Goal: Task Accomplishment & Management: Manage account settings

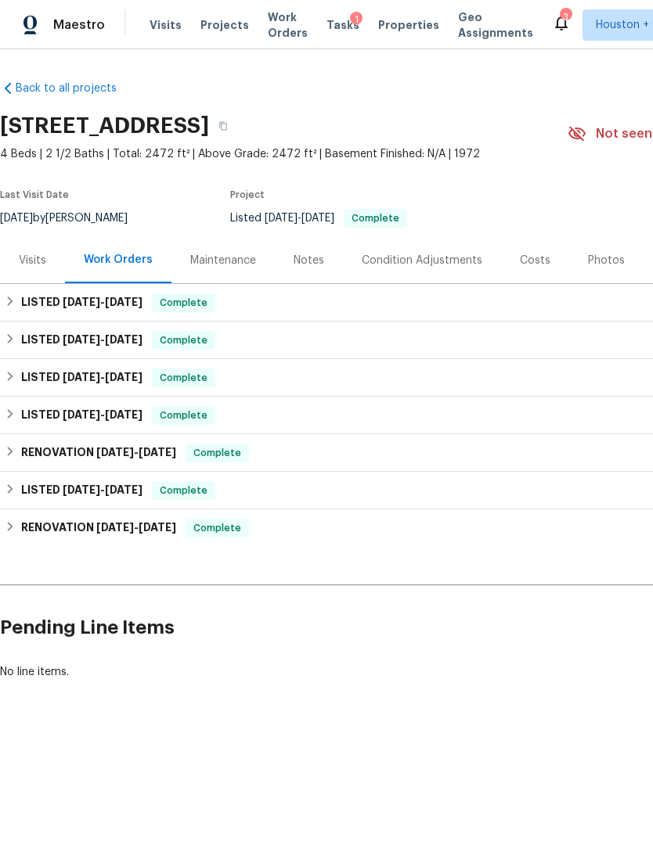
click at [224, 259] on div "Maintenance" at bounding box center [223, 261] width 66 height 16
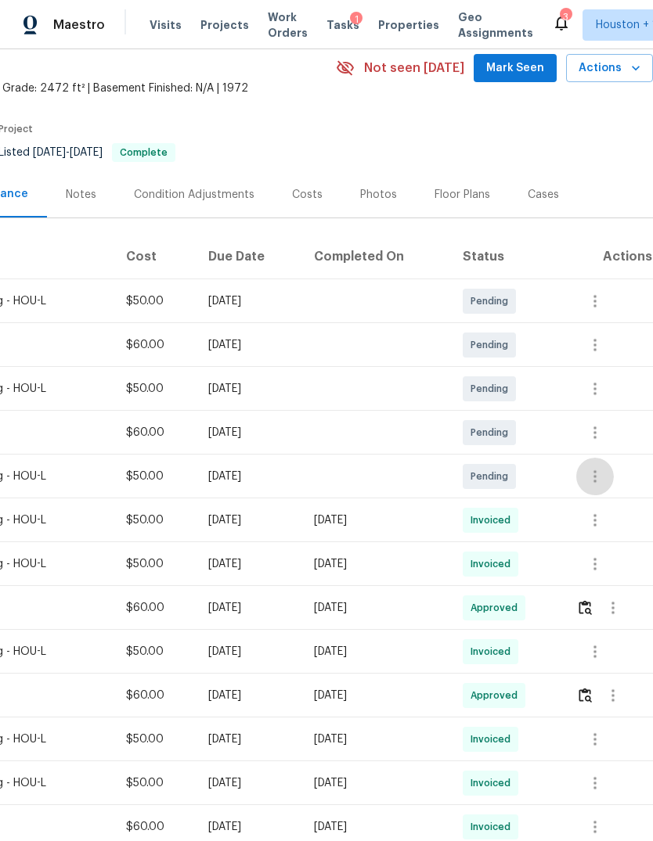
scroll to position [66, 232]
click at [596, 481] on icon "button" at bounding box center [594, 476] width 19 height 19
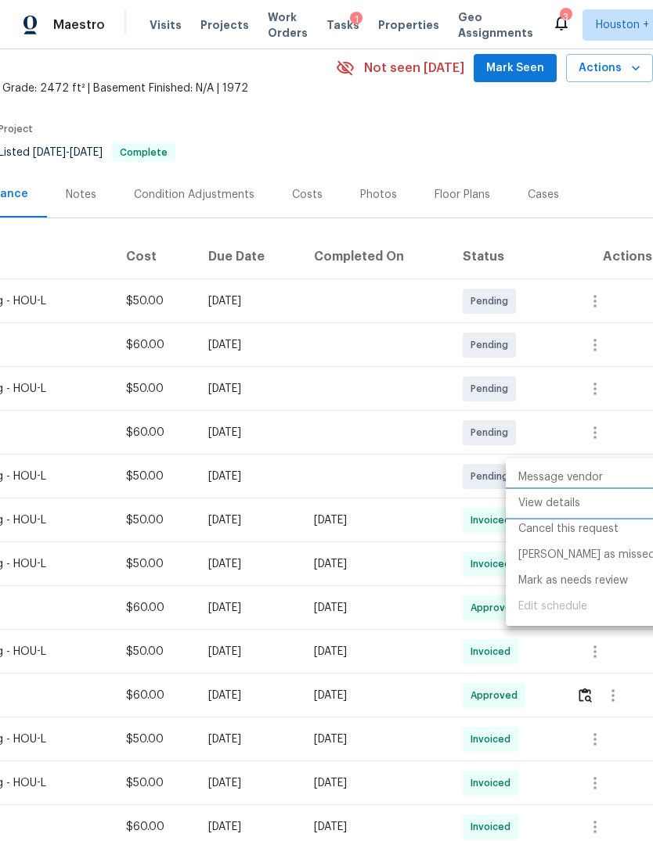
click at [571, 507] on li "View details" at bounding box center [587, 504] width 162 height 26
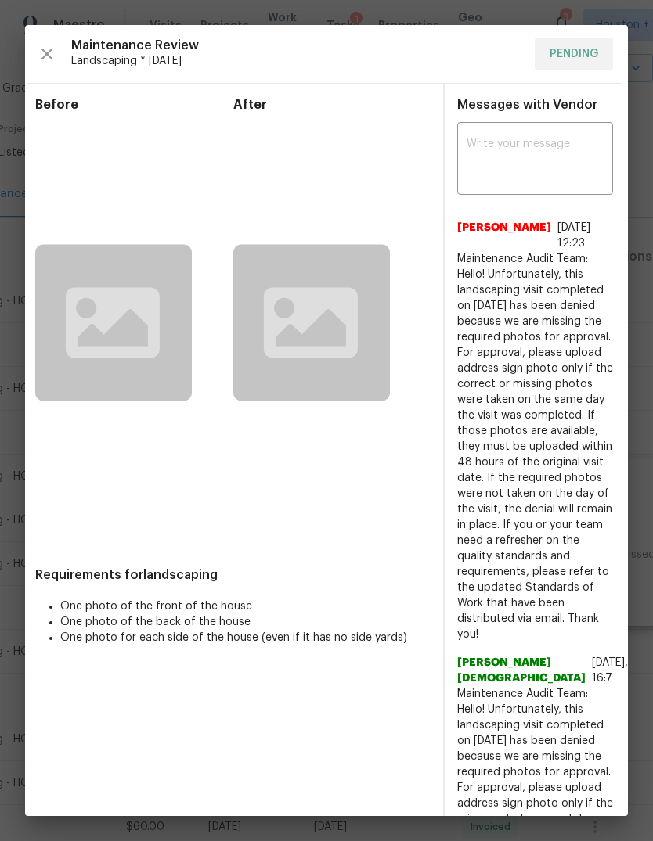
scroll to position [0, 16]
click at [551, 159] on textarea at bounding box center [534, 161] width 137 height 44
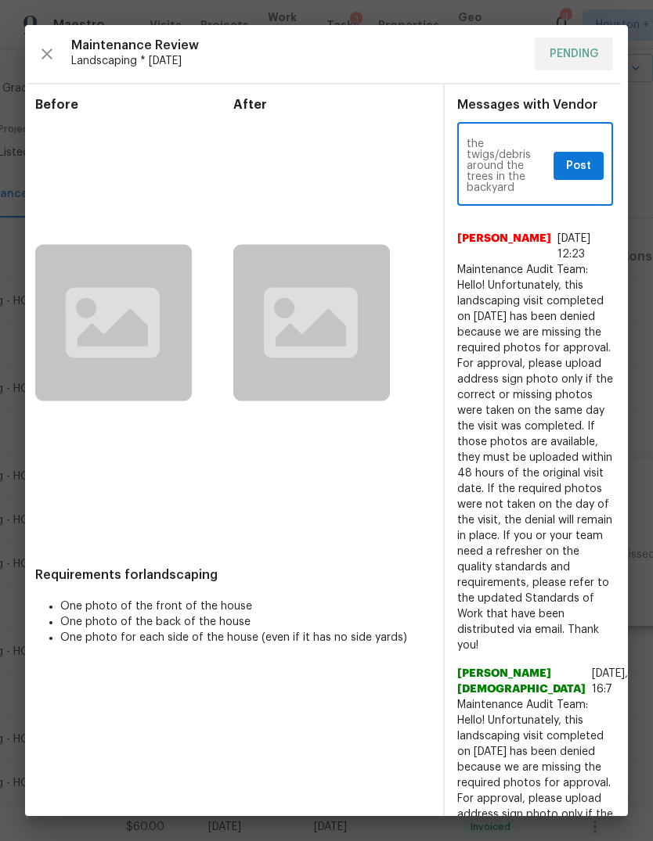
scroll to position [44, 0]
type textarea "Hello. Can you please ask the crew to pick up the twigs/debris around the trees…"
click at [566, 160] on span "Post" at bounding box center [578, 167] width 25 height 20
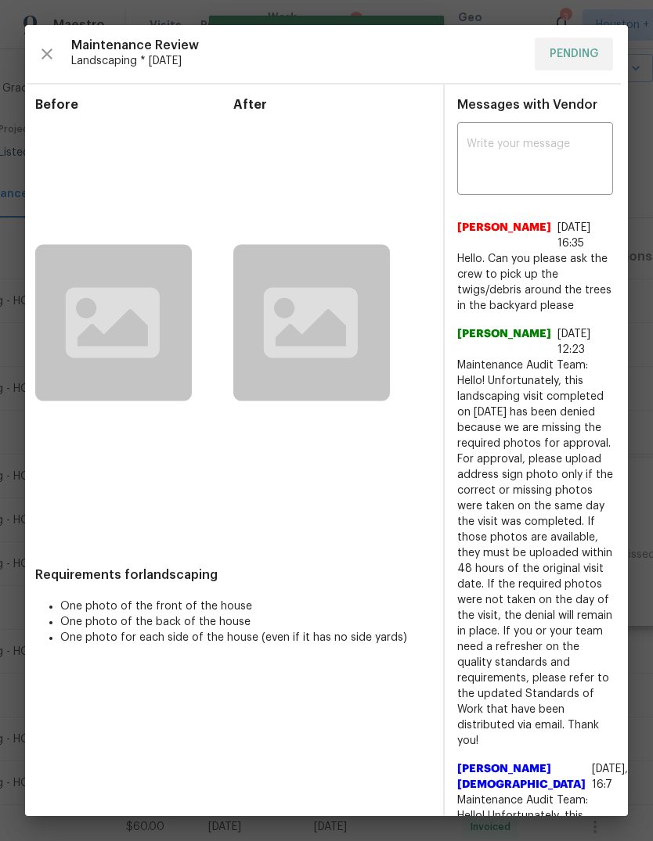
scroll to position [0, 0]
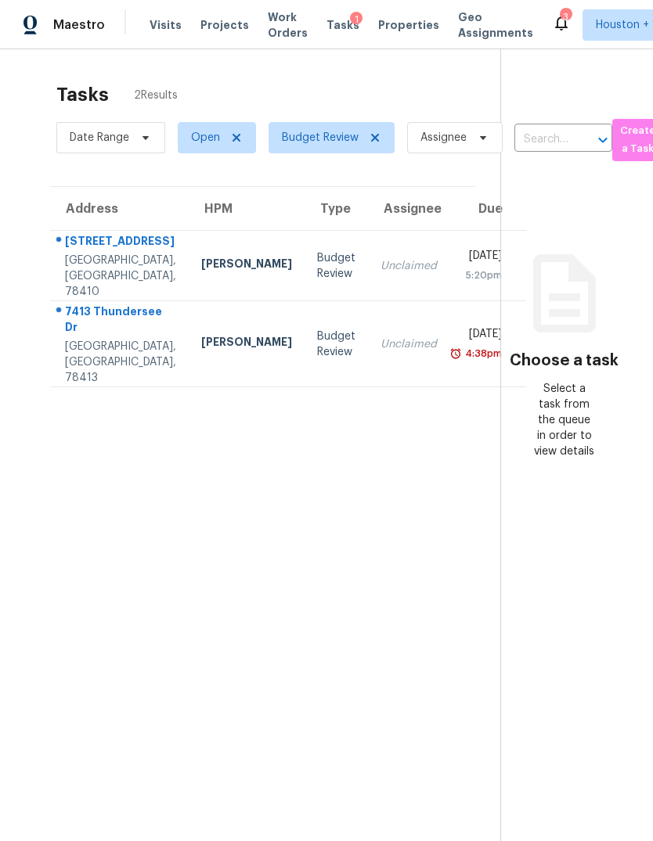
click at [131, 339] on div "7413 Thundersee Dr" at bounding box center [120, 321] width 111 height 35
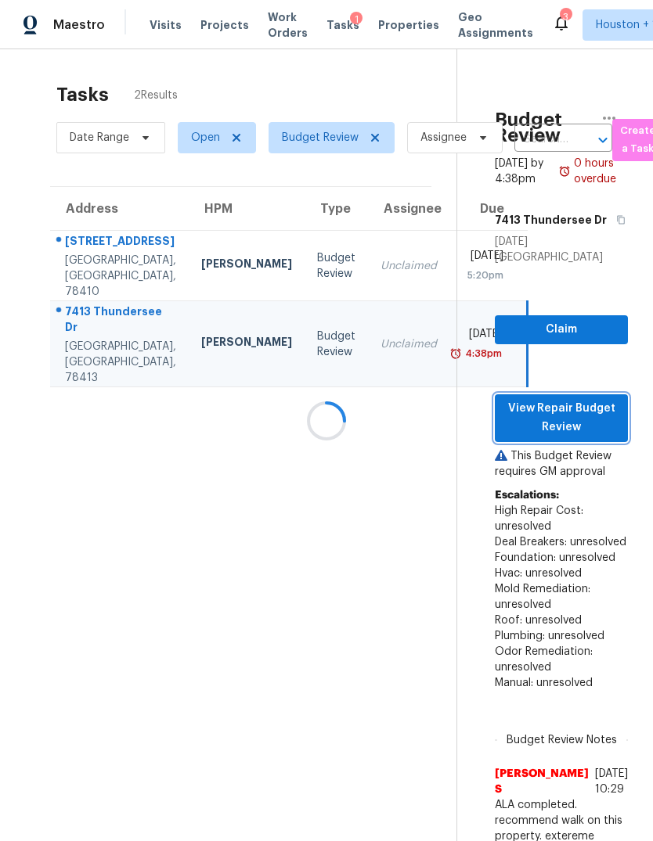
click at [588, 438] on span "View Repair Budget Review" at bounding box center [561, 418] width 108 height 38
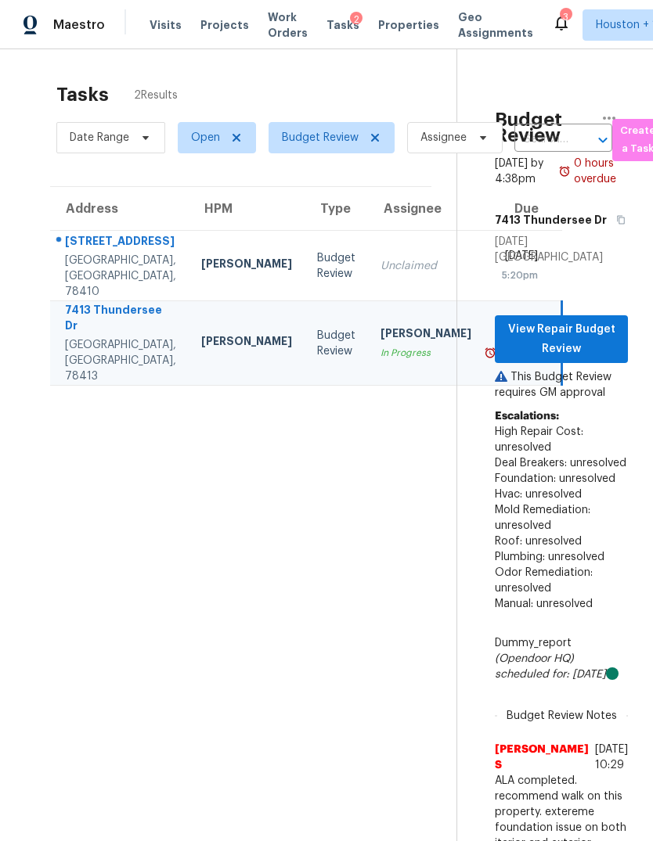
click at [373, 281] on td "Unclaimed" at bounding box center [426, 266] width 116 height 70
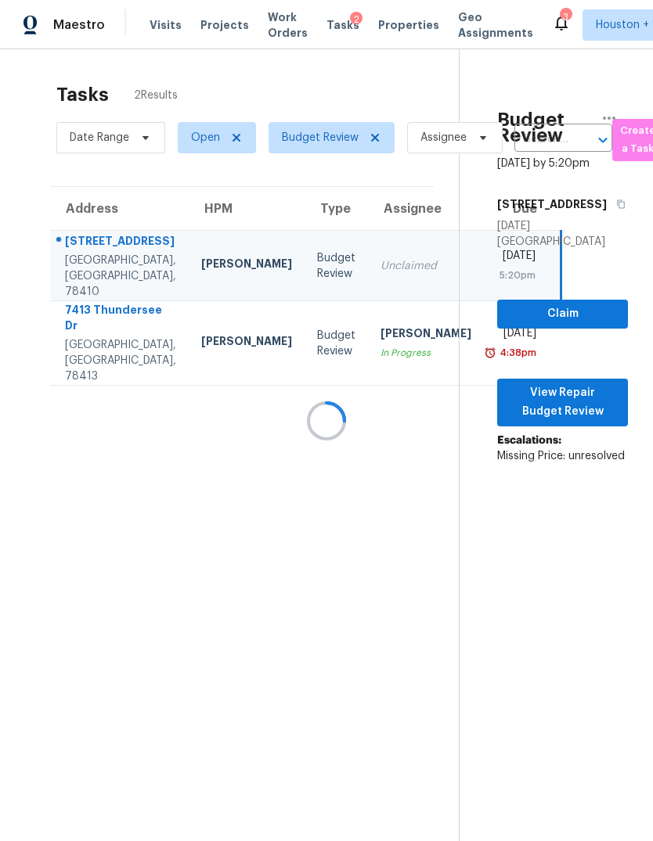
click at [585, 433] on p "Escalations: Missing Price: unresolved" at bounding box center [562, 456] width 131 height 47
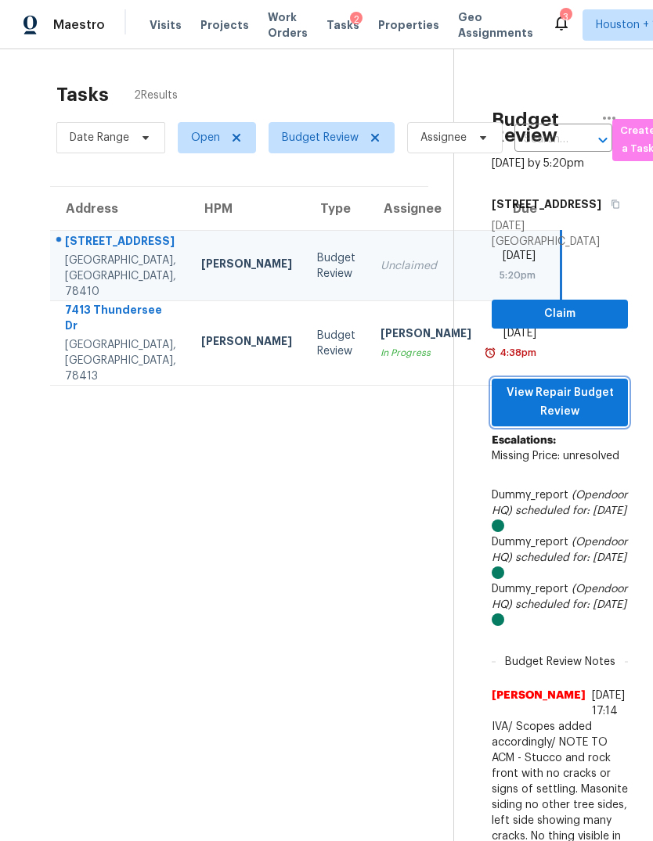
click at [592, 391] on span "View Repair Budget Review" at bounding box center [559, 403] width 111 height 38
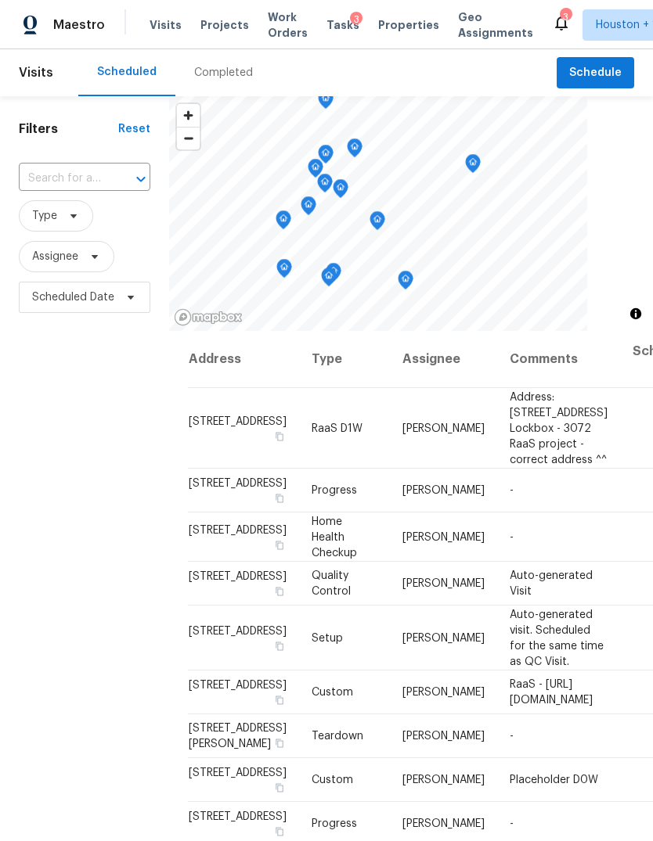
click at [211, 94] on div "Completed" at bounding box center [223, 72] width 96 height 47
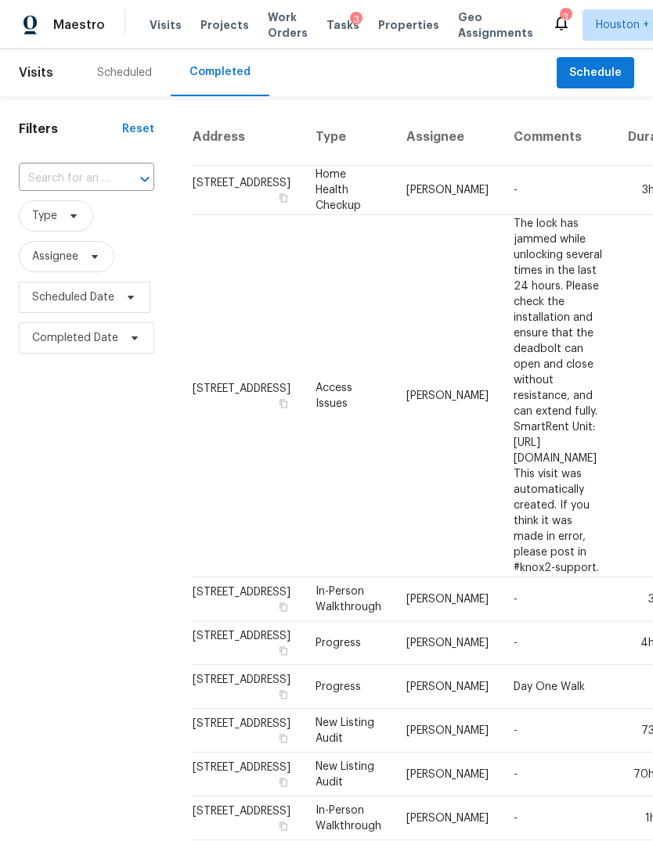
click at [49, 182] on input "text" at bounding box center [65, 179] width 92 height 24
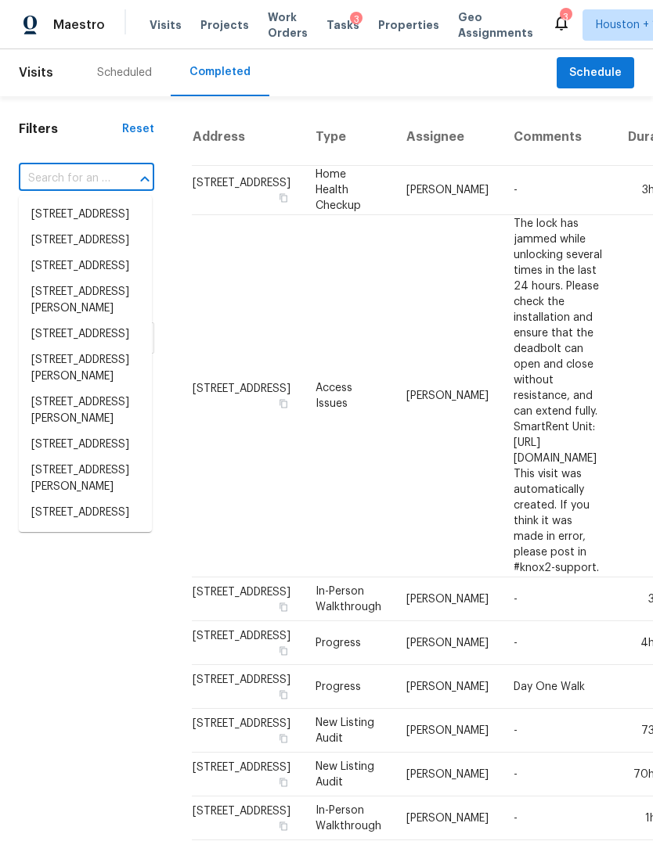
click at [59, 179] on input "text" at bounding box center [65, 179] width 92 height 24
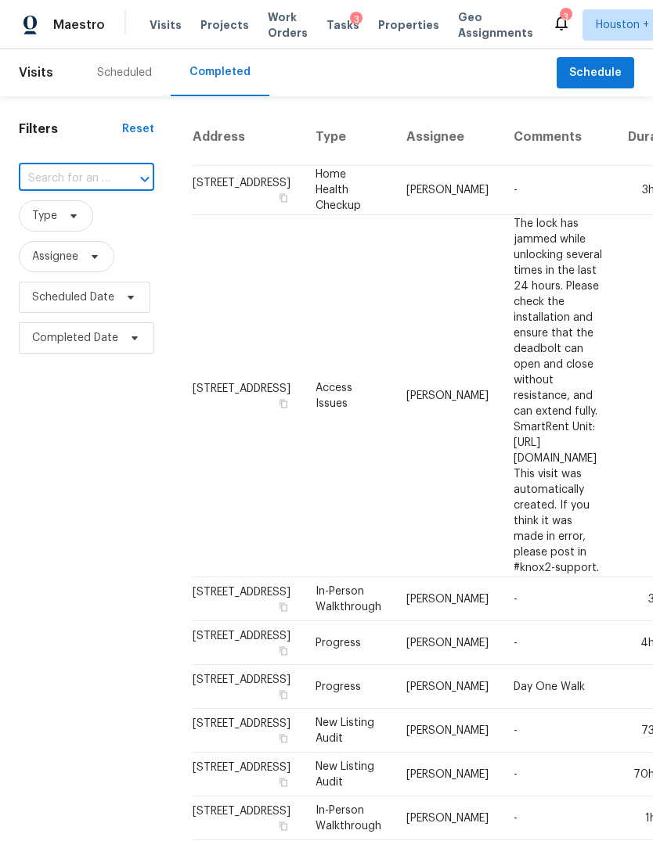
paste input "[STREET_ADDRESS][DATE]"
type input "[STREET_ADDRESS][DATE]"
click at [57, 230] on li "[STREET_ADDRESS][DATE]" at bounding box center [85, 223] width 133 height 42
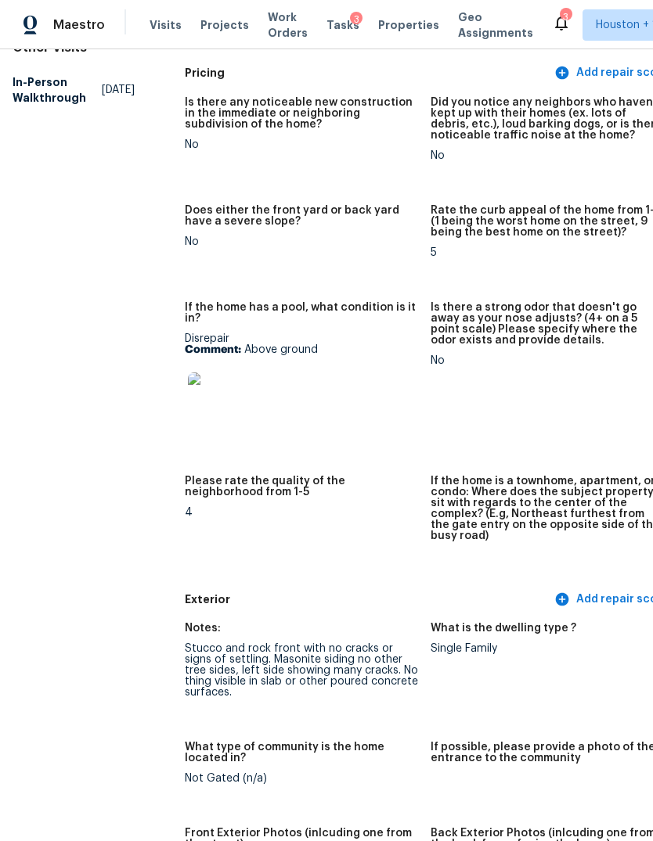
scroll to position [84, 18]
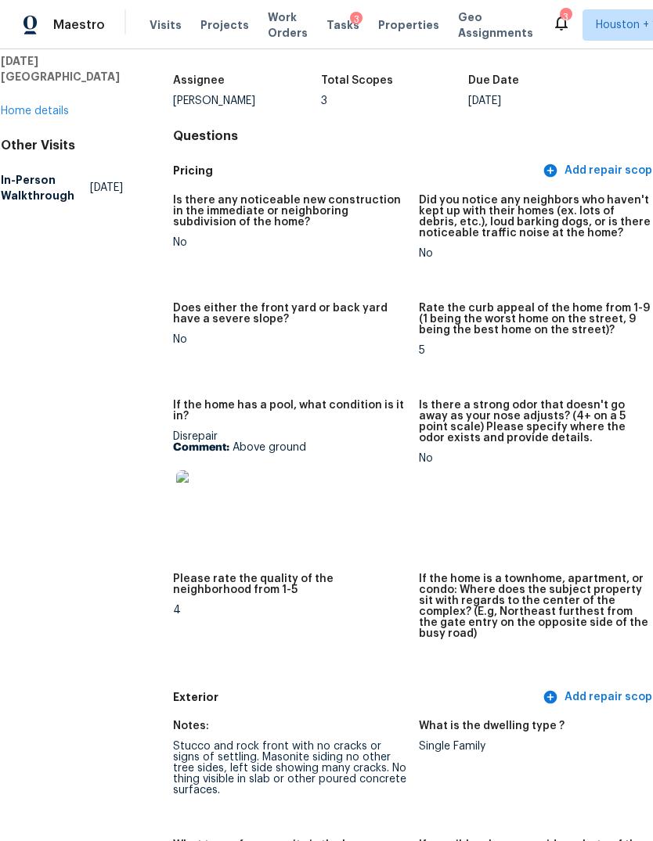
click at [176, 513] on img at bounding box center [201, 495] width 50 height 50
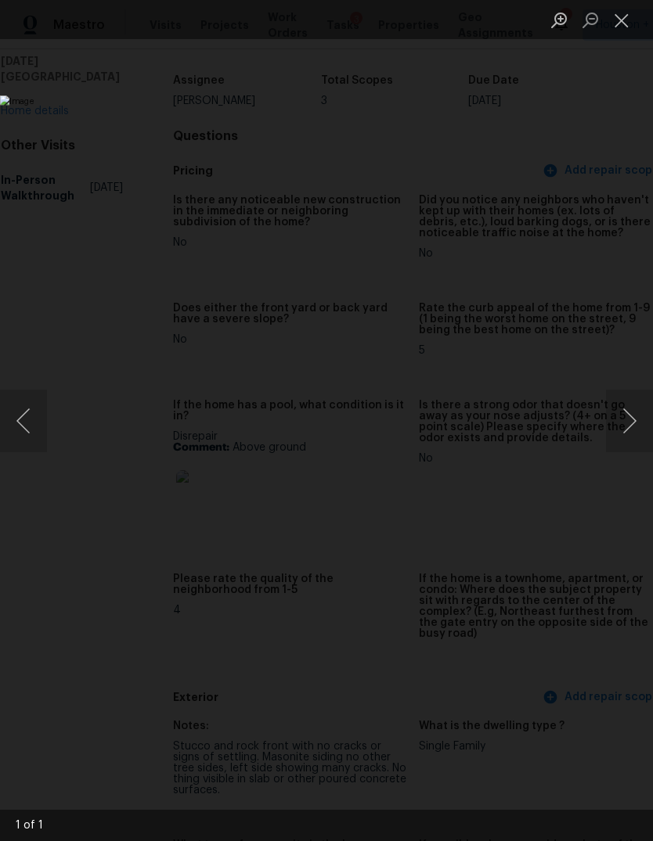
click at [627, 20] on button "Close lightbox" at bounding box center [621, 19] width 31 height 27
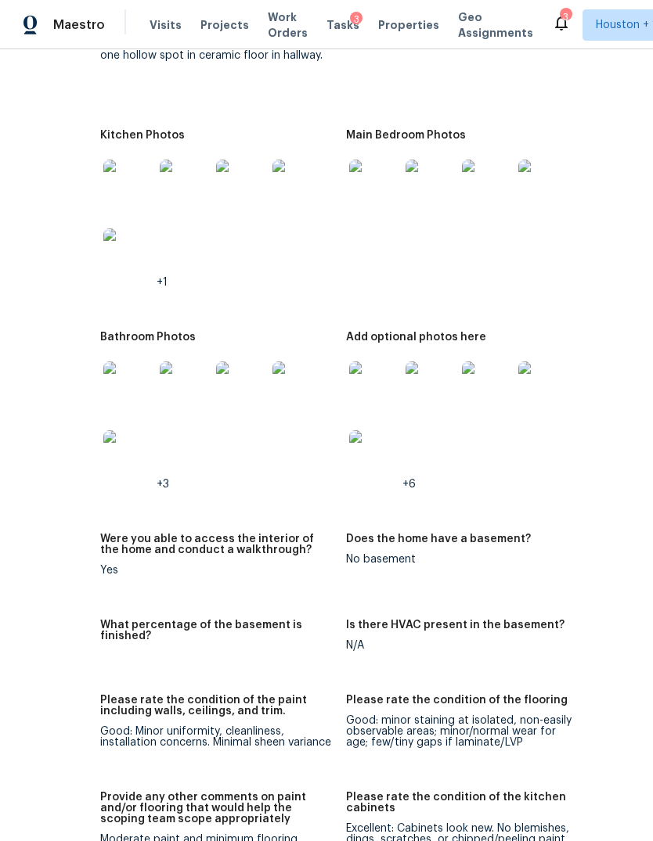
scroll to position [1907, 94]
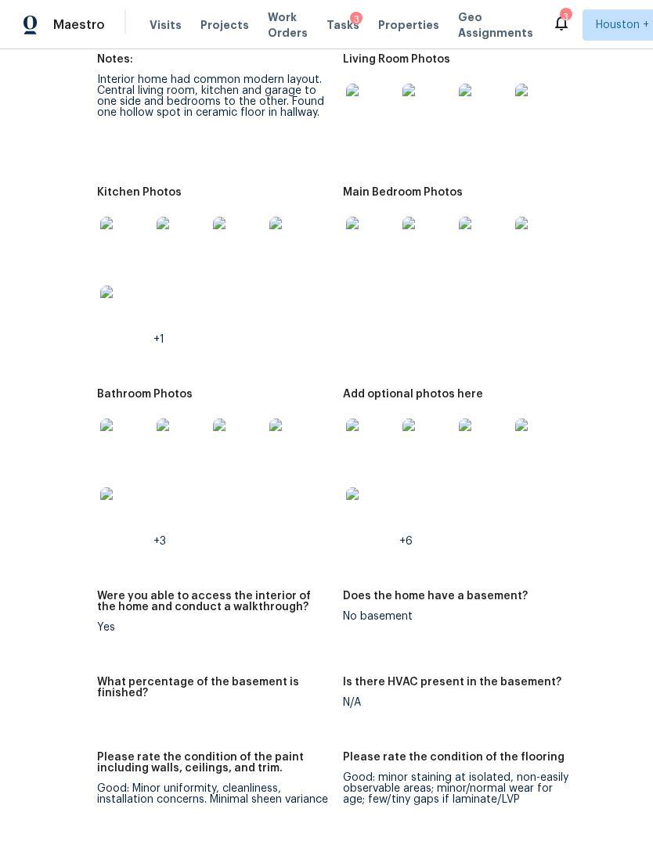
click at [67, 34] on div "Maestro" at bounding box center [52, 24] width 105 height 31
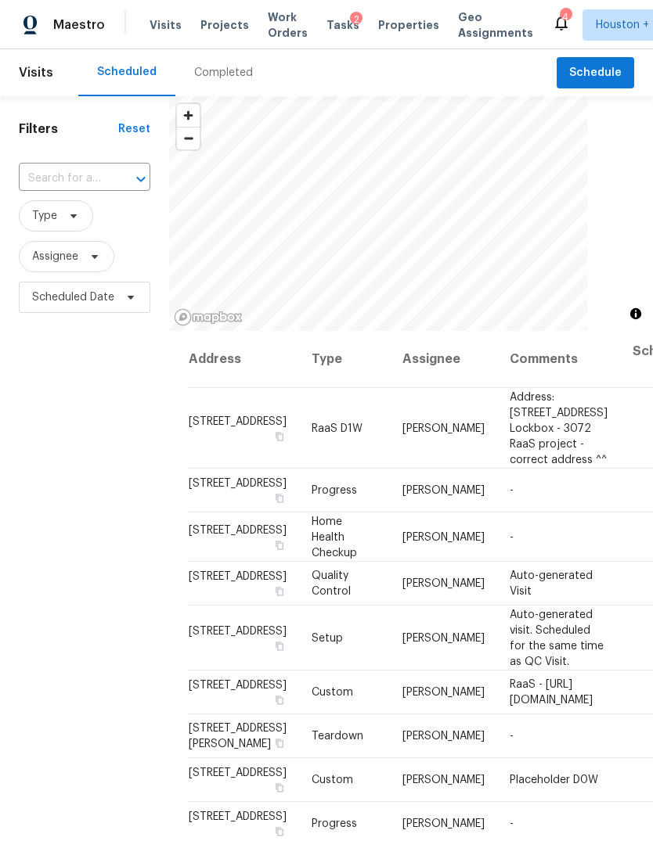
click at [204, 80] on div "Completed" at bounding box center [223, 73] width 59 height 16
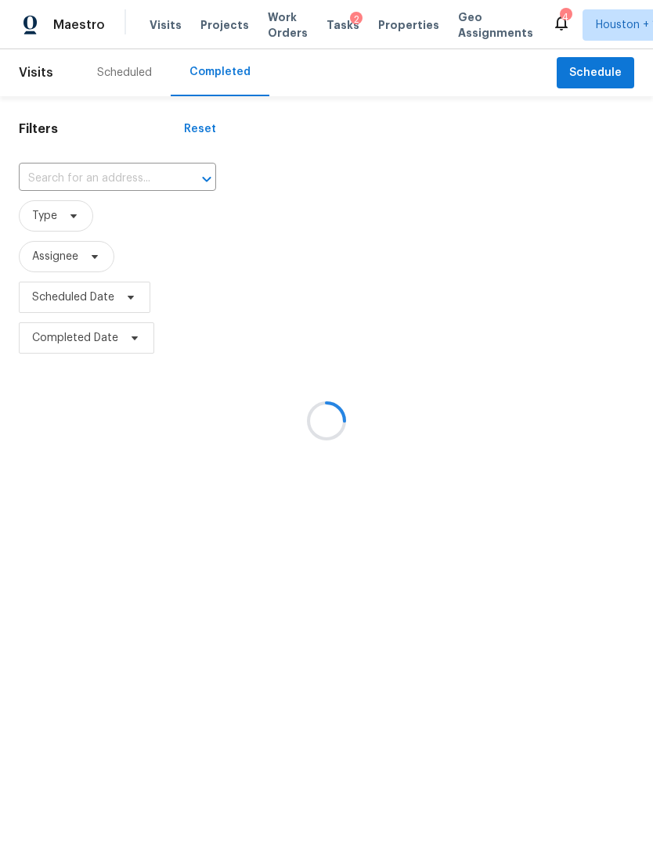
click at [212, 74] on div at bounding box center [326, 420] width 653 height 841
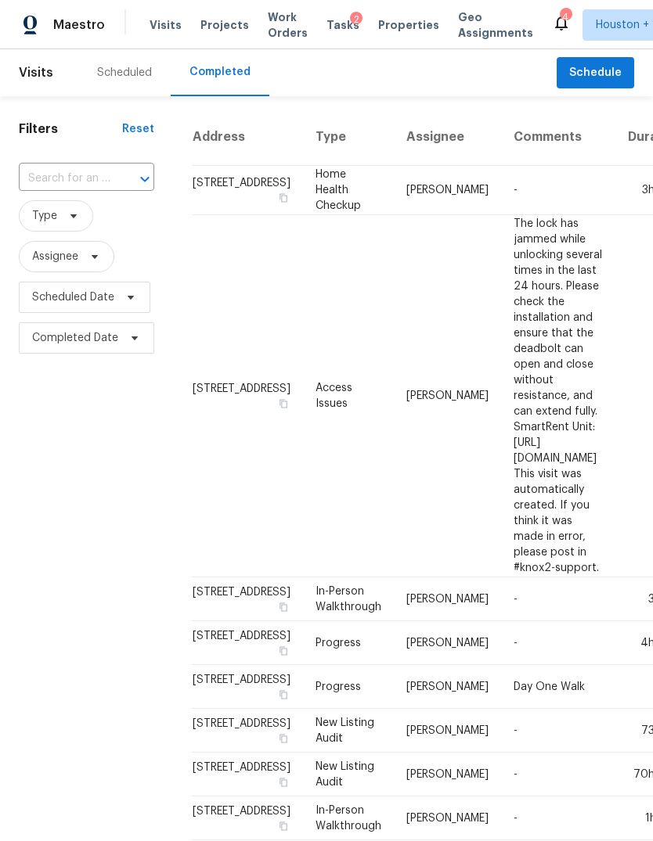
click at [57, 157] on div "Filters Reset ​ Type Assignee Scheduled Date Completed Date" at bounding box center [86, 770] width 173 height 1349
click at [44, 167] on input "text" at bounding box center [65, 179] width 92 height 24
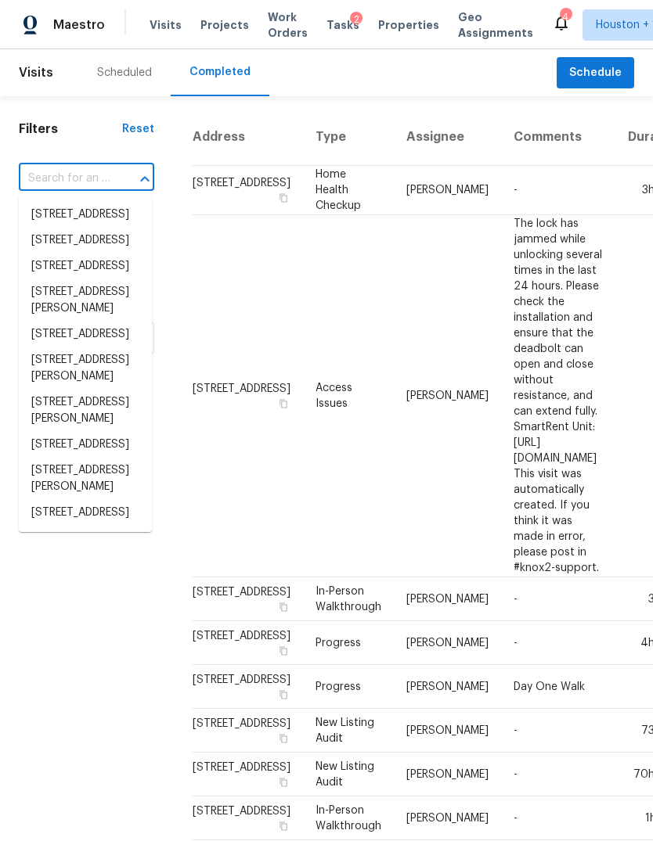
click at [54, 178] on input "text" at bounding box center [65, 179] width 92 height 24
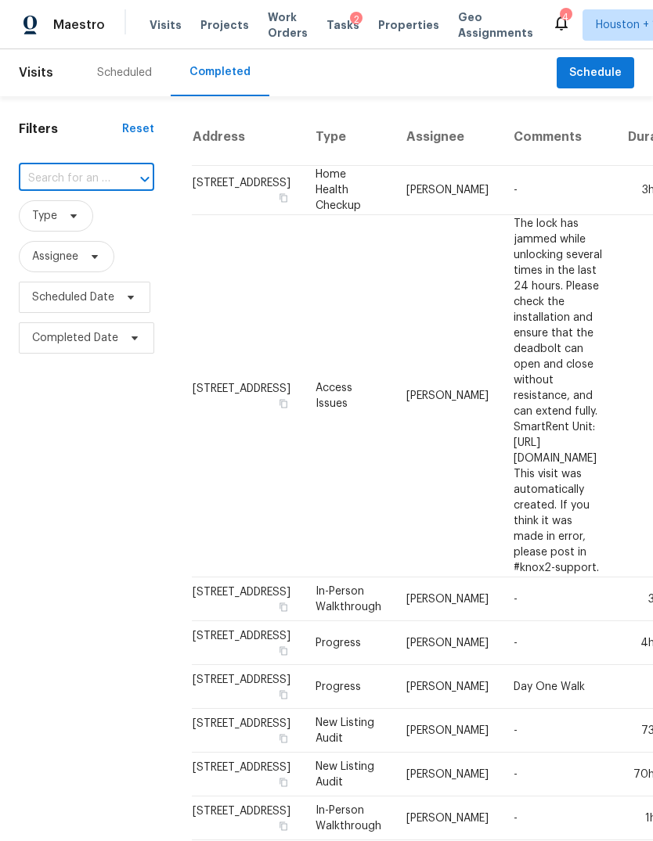
paste input "[STREET_ADDRESS][DATE]"
type input "[STREET_ADDRESS][DATE]"
click at [59, 221] on li "[STREET_ADDRESS][DATE]" at bounding box center [85, 223] width 133 height 42
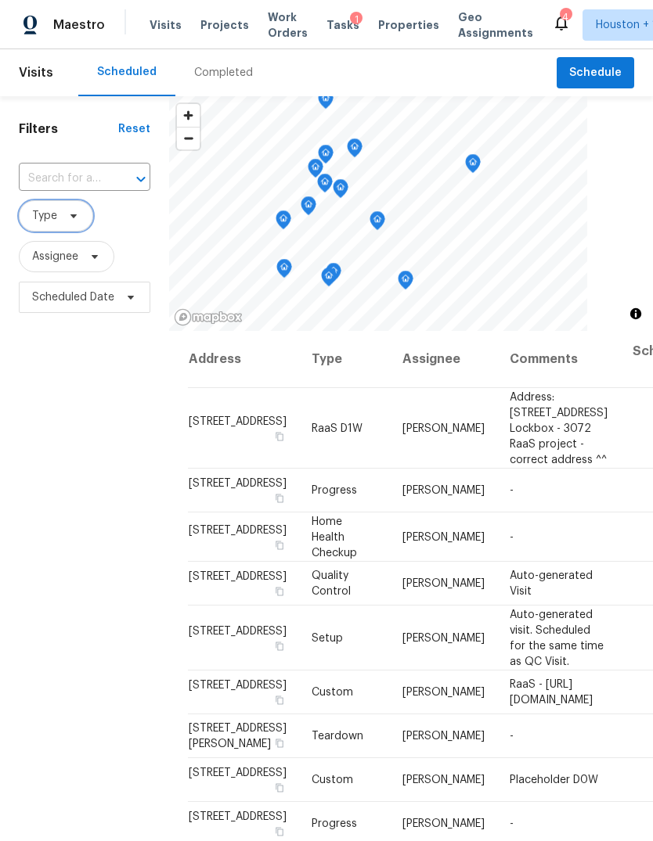
click at [45, 224] on span "Type" at bounding box center [44, 216] width 25 height 16
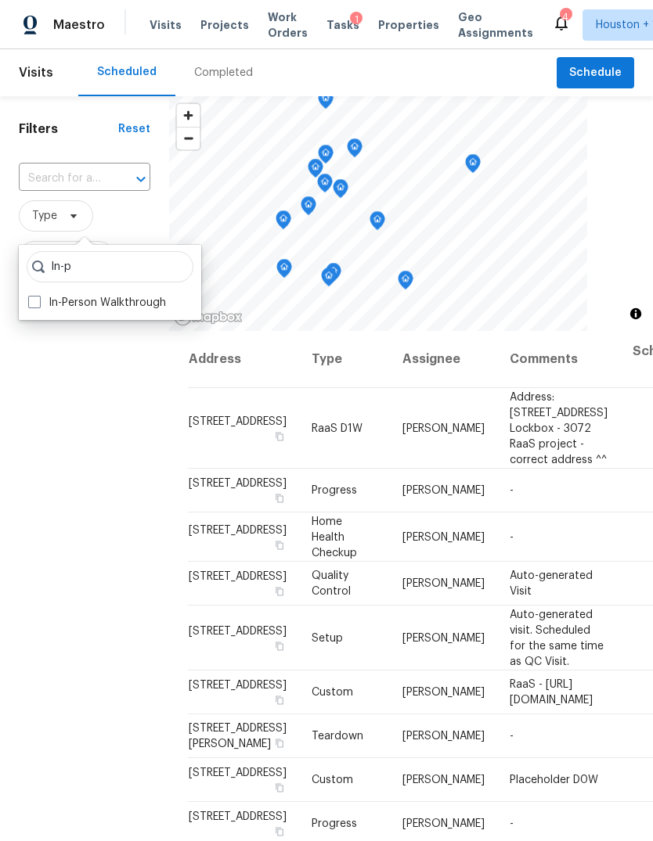
type input "In-p"
click at [52, 298] on label "In-Person Walkthrough" at bounding box center [97, 303] width 138 height 16
click at [38, 298] on input "In-Person Walkthrough" at bounding box center [33, 300] width 10 height 10
checkbox input "true"
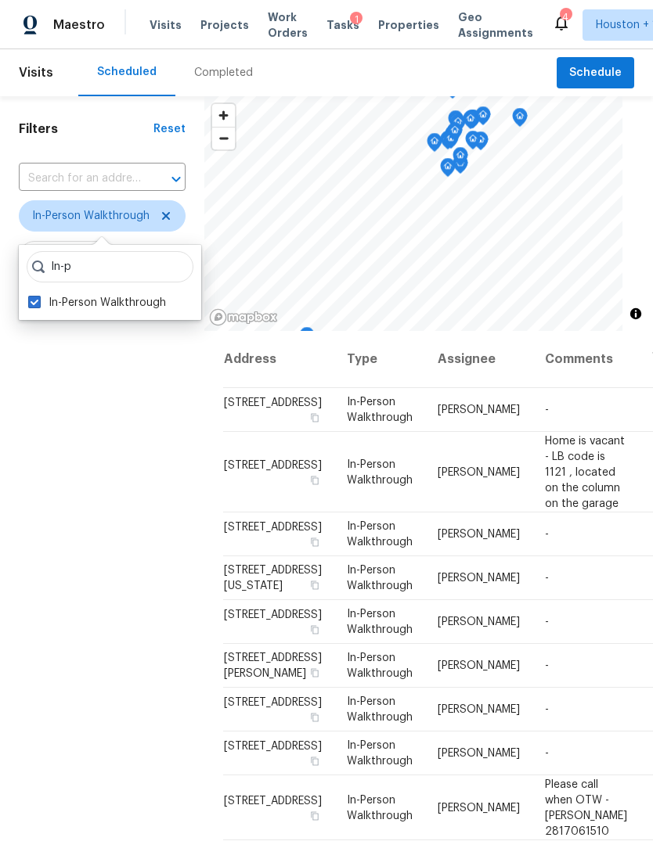
click at [91, 397] on div "Filters Reset ​ In-Person Walkthrough Assignee Scheduled Date" at bounding box center [102, 550] width 204 height 908
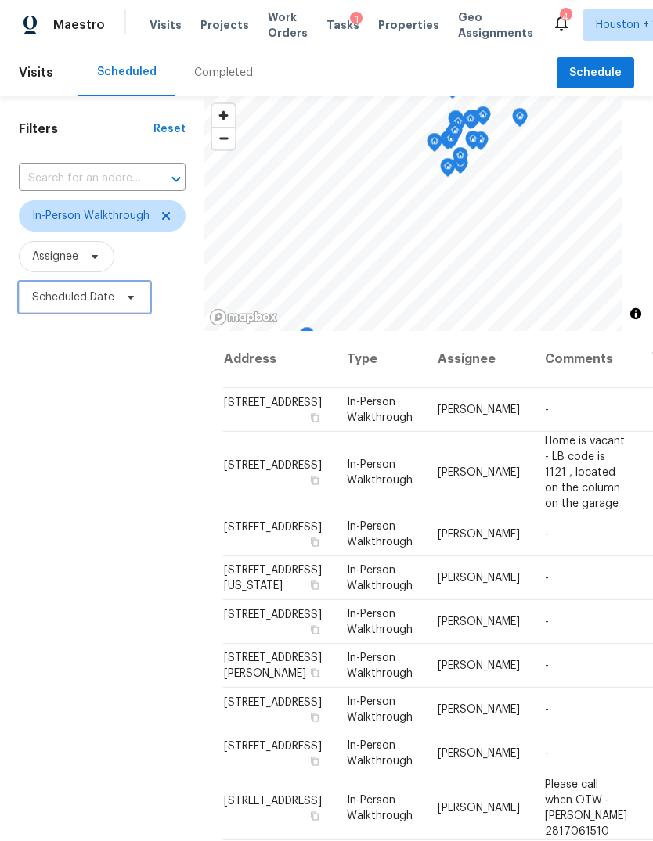
click at [70, 304] on span "Scheduled Date" at bounding box center [73, 298] width 82 height 16
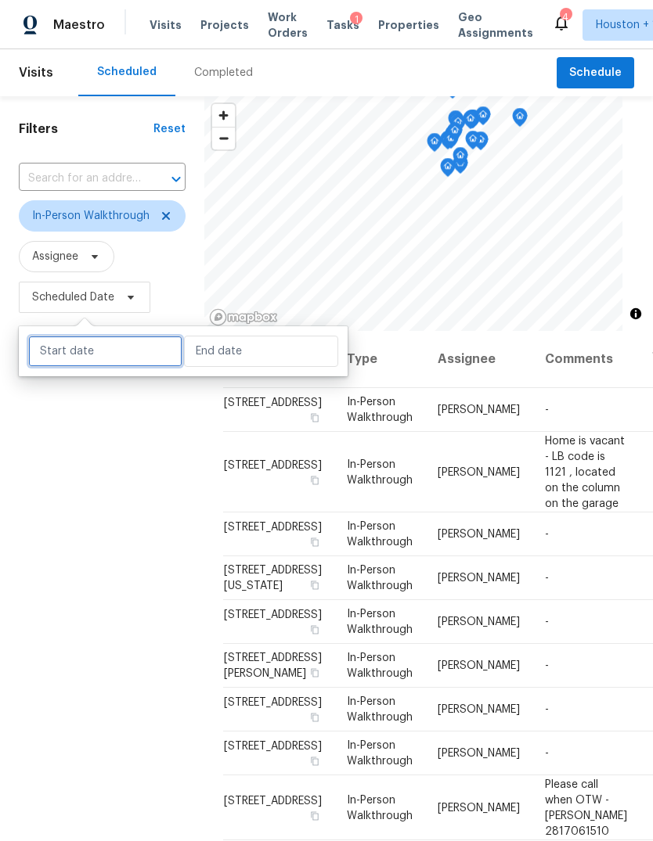
click at [62, 357] on input "text" at bounding box center [105, 351] width 154 height 31
select select "8"
select select "2025"
select select "9"
select select "2025"
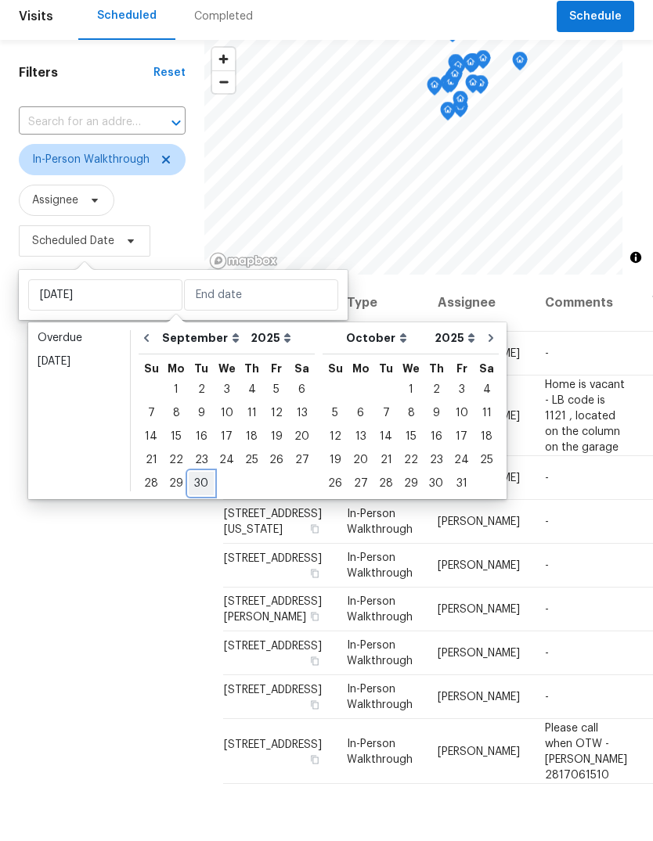
click at [194, 529] on div "30" at bounding box center [201, 540] width 25 height 22
type input "[DATE]"
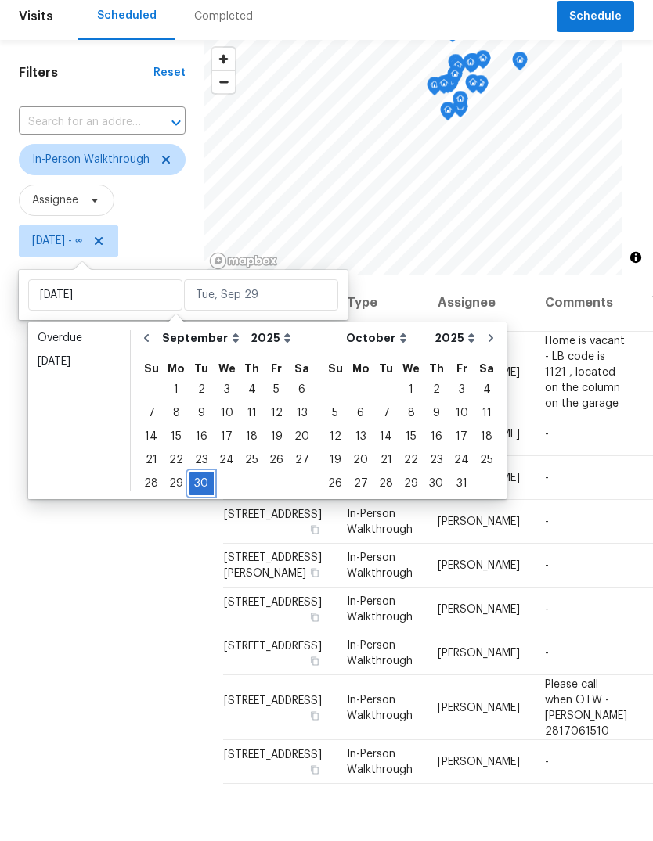
click at [193, 529] on div "30" at bounding box center [201, 540] width 25 height 22
type input "[DATE]"
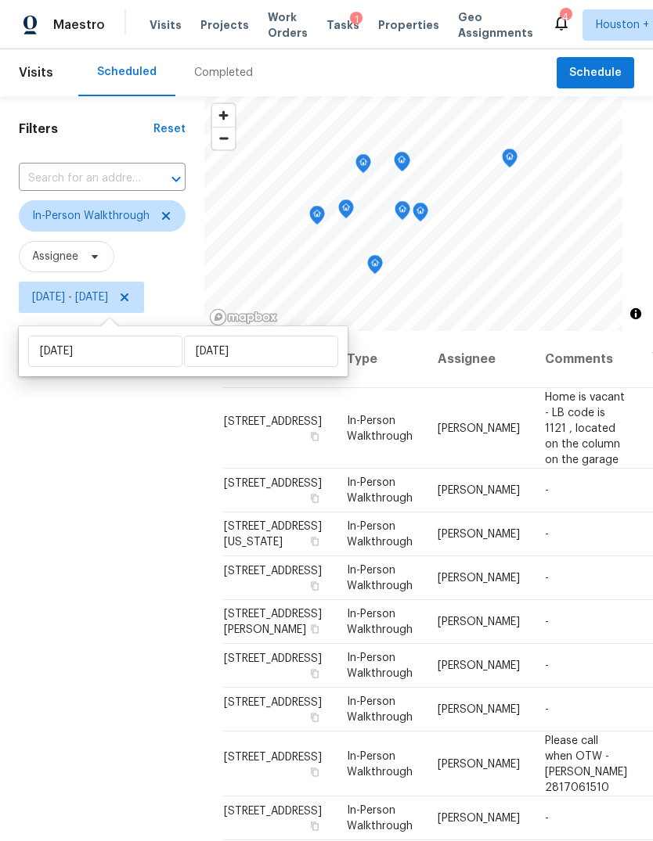
click at [63, 564] on div "Filters Reset ​ In-Person Walkthrough Assignee Tue, Sep 30 - Tue, Sep 30" at bounding box center [102, 550] width 204 height 908
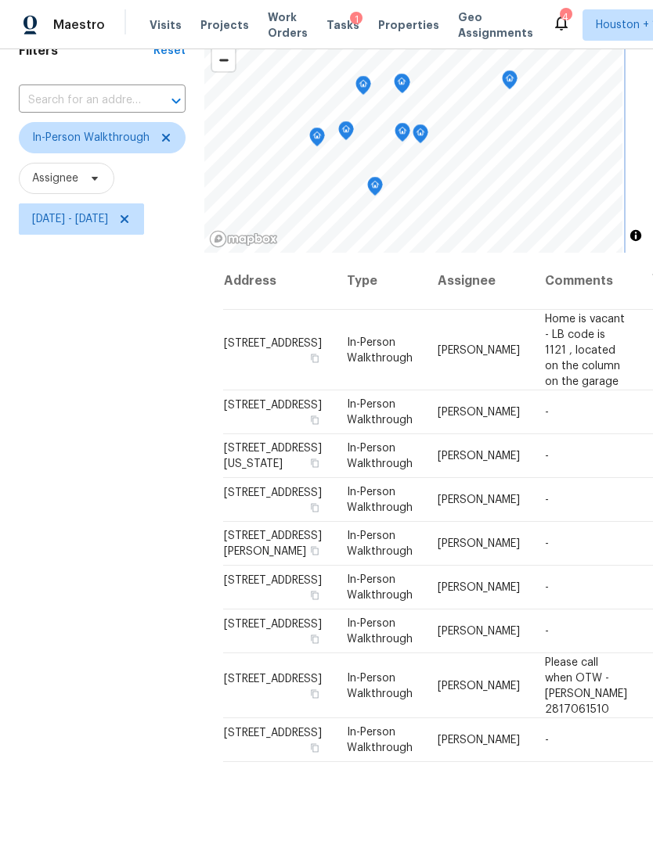
scroll to position [85, 0]
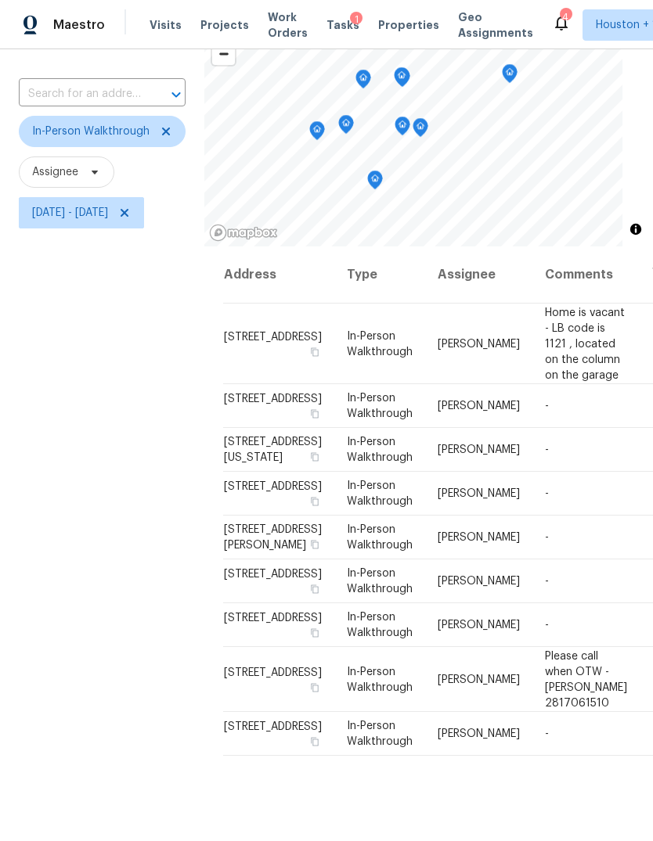
click at [95, 582] on div "Filters Reset ​ In-Person Walkthrough Assignee Tue, Sep 30 - Tue, Sep 30" at bounding box center [102, 466] width 204 height 908
click at [517, 65] on icon "Map marker" at bounding box center [509, 74] width 14 height 18
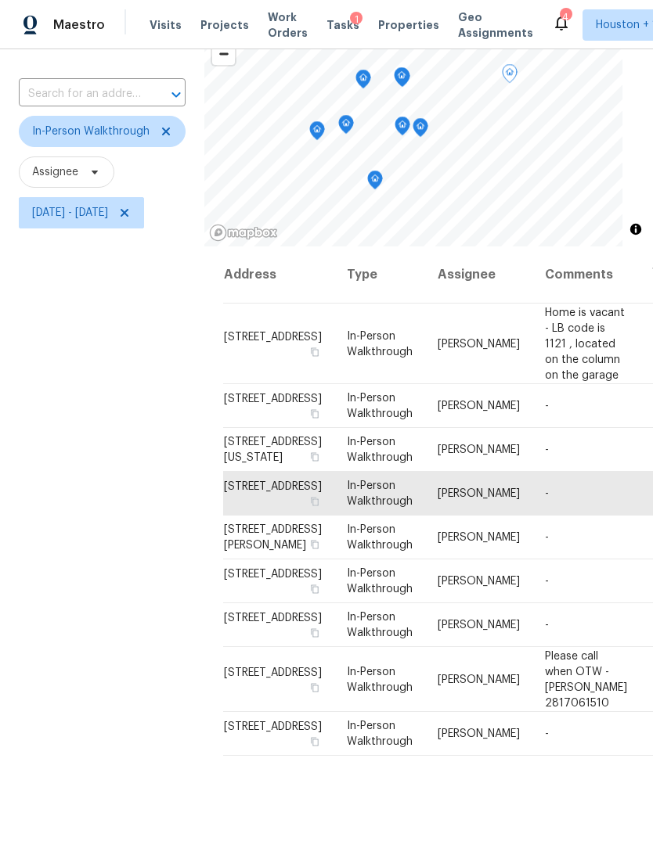
click at [427, 126] on icon "Map marker" at bounding box center [420, 128] width 14 height 18
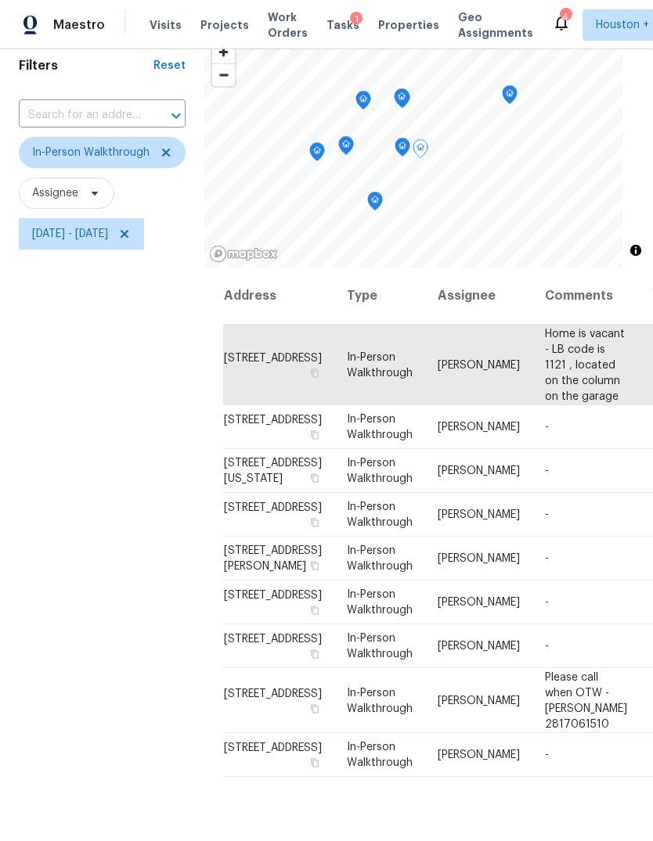
scroll to position [61, 0]
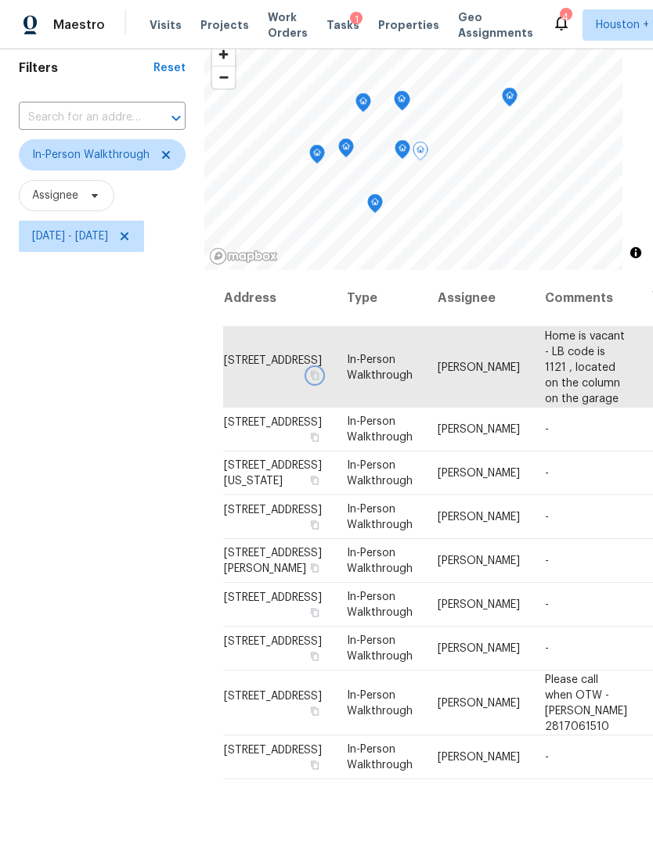
click at [311, 380] on icon "button" at bounding box center [315, 375] width 8 height 9
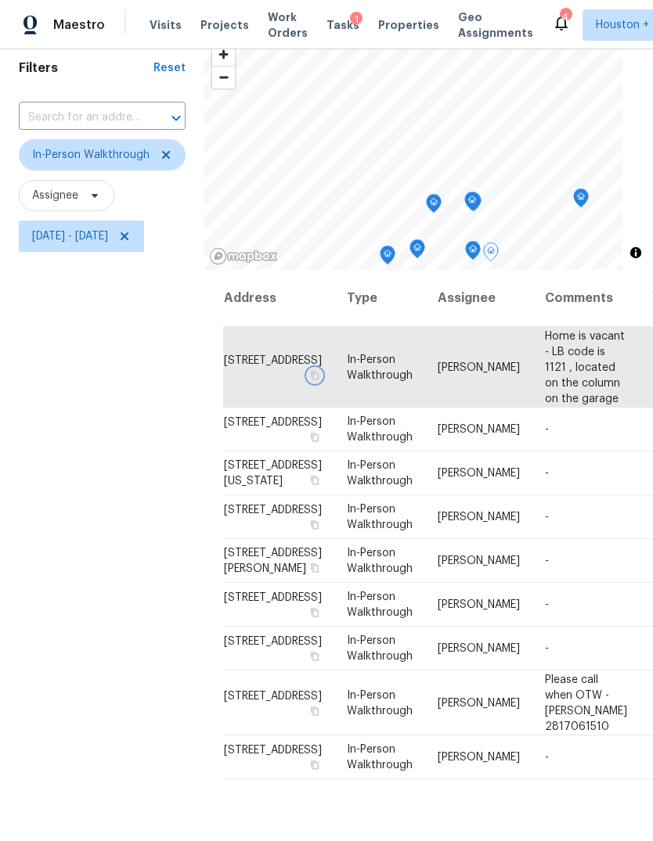
click at [474, 202] on icon "Map marker" at bounding box center [472, 201] width 5 height 4
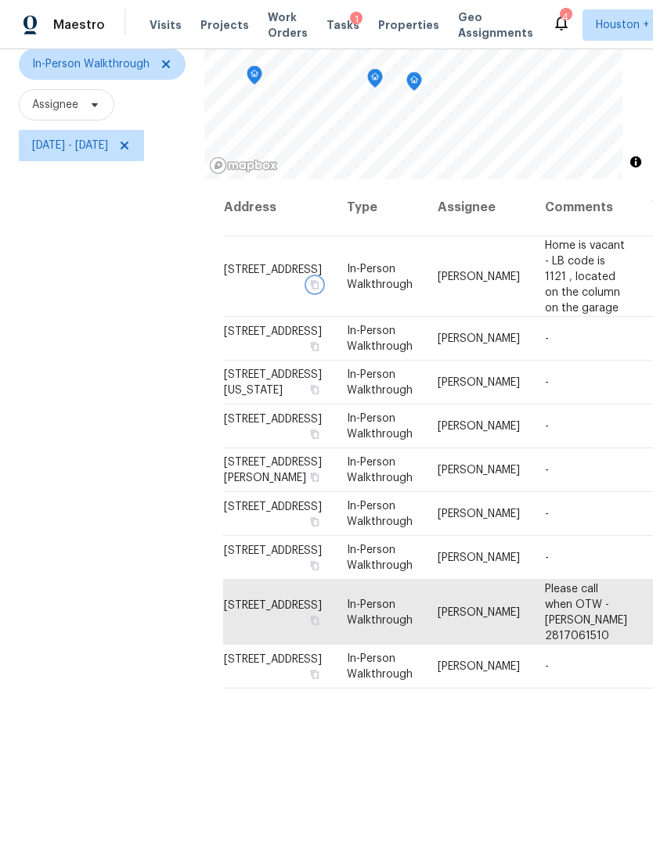
scroll to position [151, 0]
click at [384, 75] on icon "Map marker" at bounding box center [376, 72] width 14 height 18
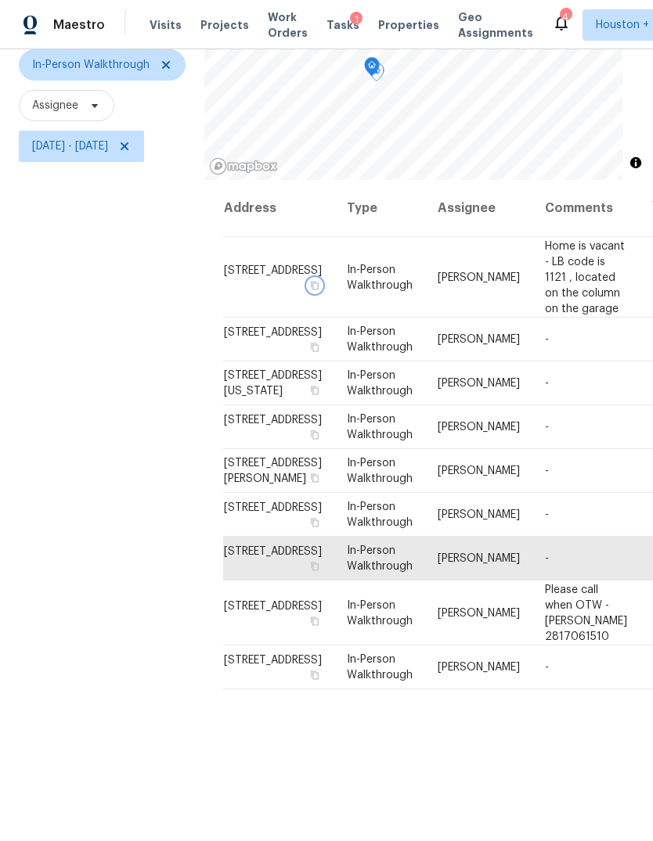
click at [380, 73] on icon "Map marker" at bounding box center [372, 67] width 16 height 20
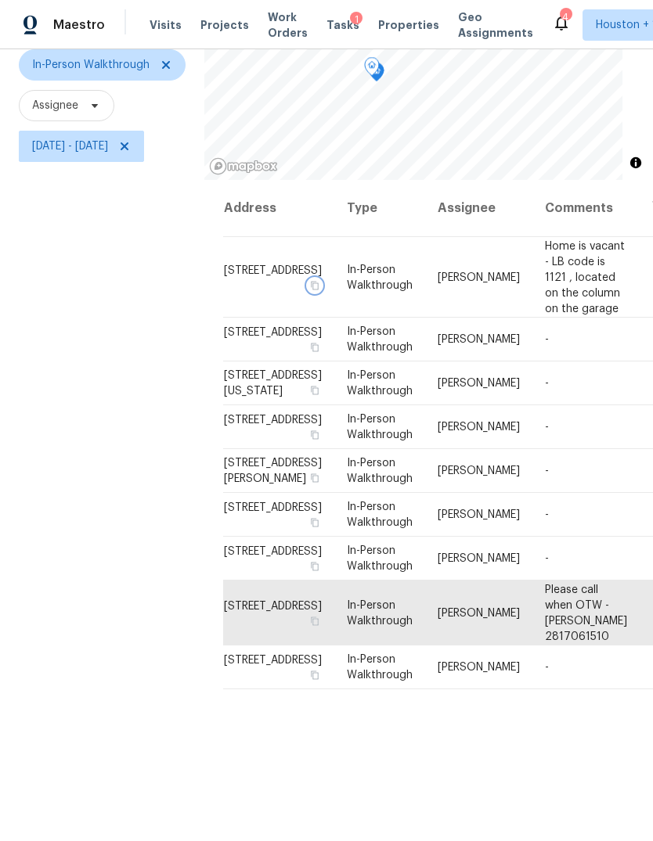
click at [384, 81] on icon "Map marker" at bounding box center [377, 73] width 16 height 20
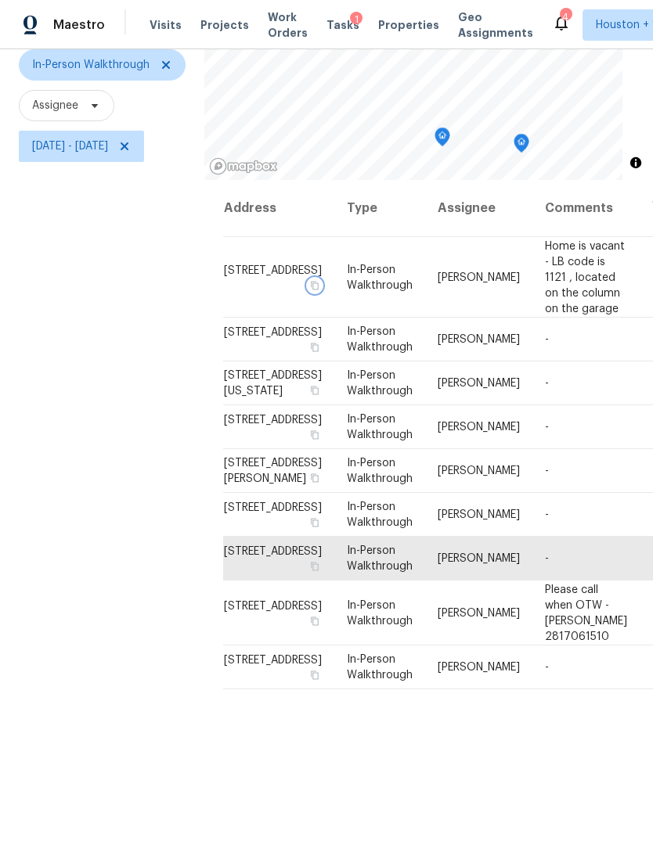
click at [443, 138] on icon "Map marker" at bounding box center [442, 137] width 2 height 2
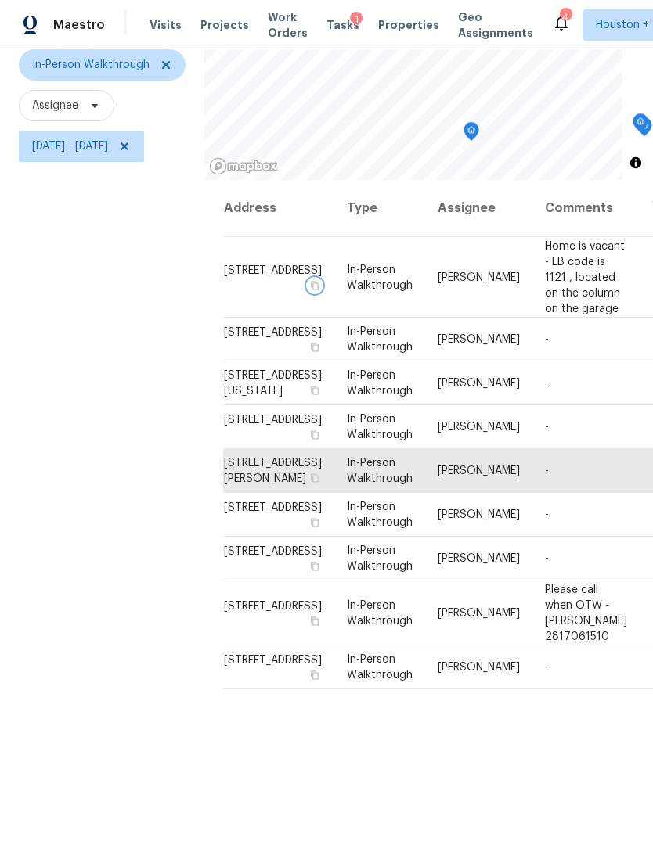
click at [478, 135] on icon "Map marker" at bounding box center [471, 132] width 14 height 18
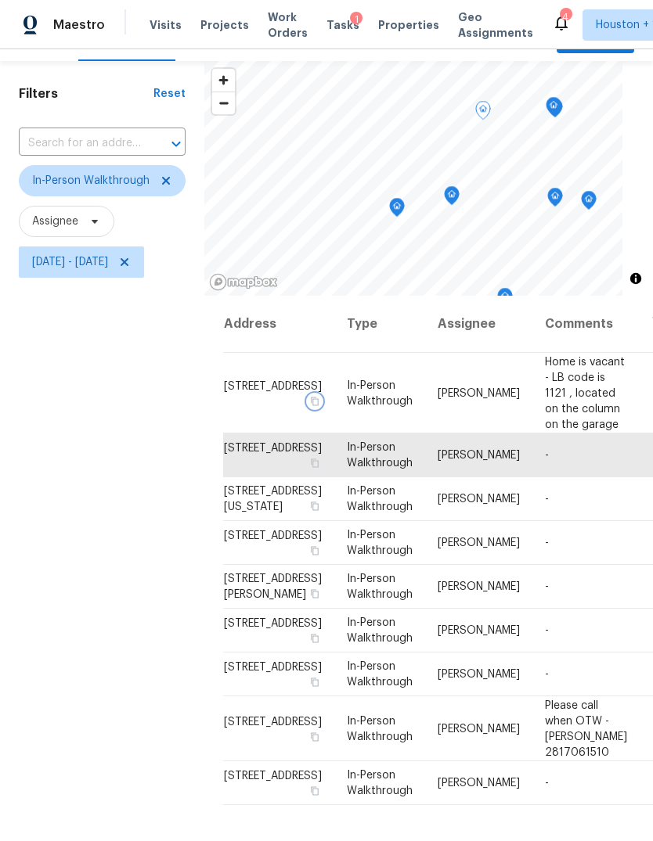
scroll to position [23, 0]
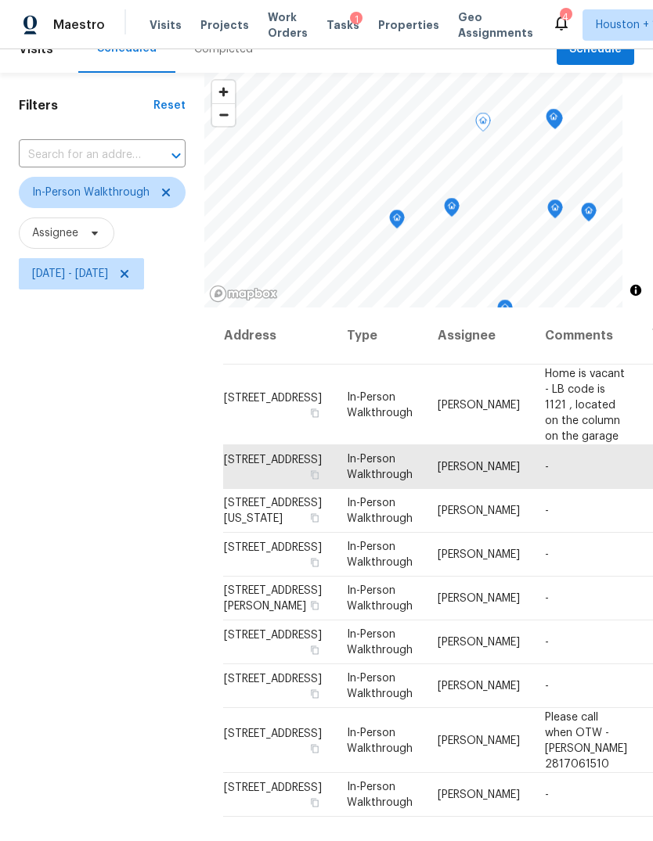
click at [0, 0] on span at bounding box center [0, 0] width 0 height 0
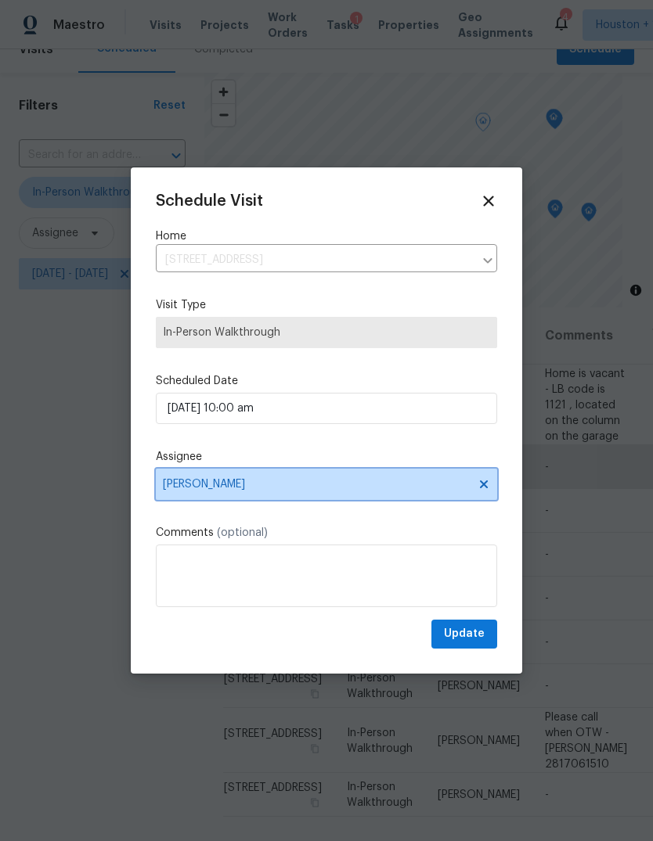
click at [420, 500] on span "[PERSON_NAME]" at bounding box center [326, 484] width 341 height 31
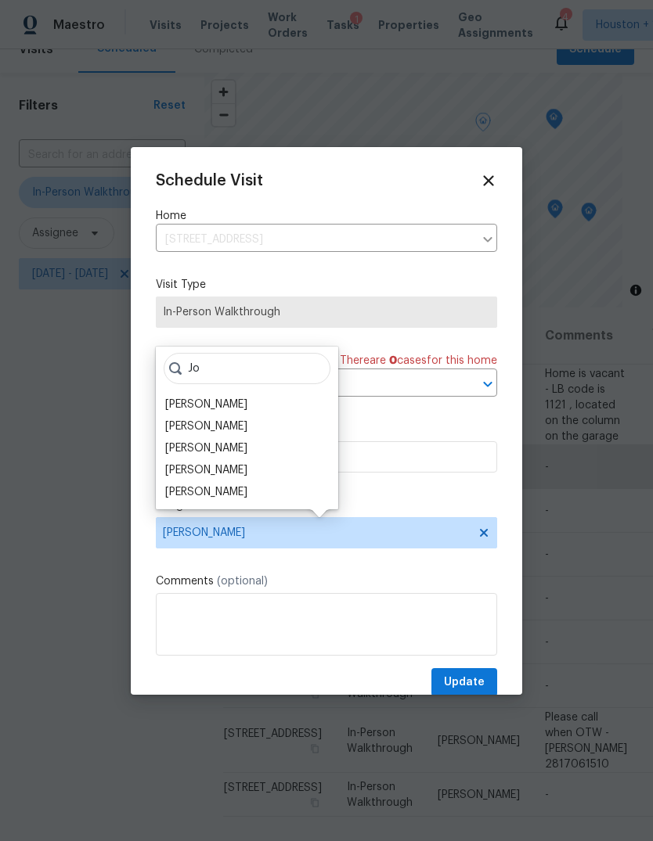
type input "Jo"
click at [178, 449] on div "[PERSON_NAME]" at bounding box center [206, 449] width 82 height 16
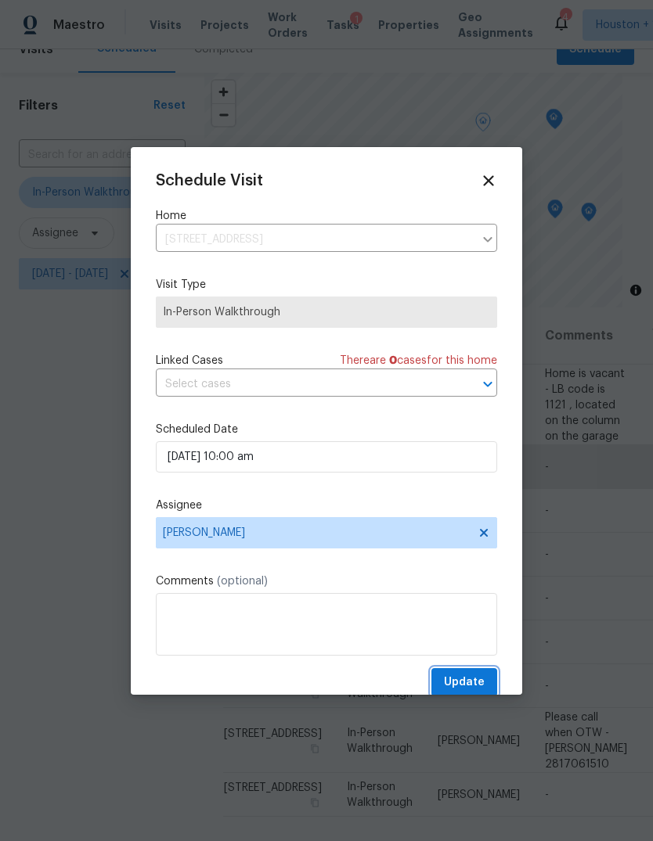
click at [472, 690] on span "Update" at bounding box center [464, 683] width 41 height 20
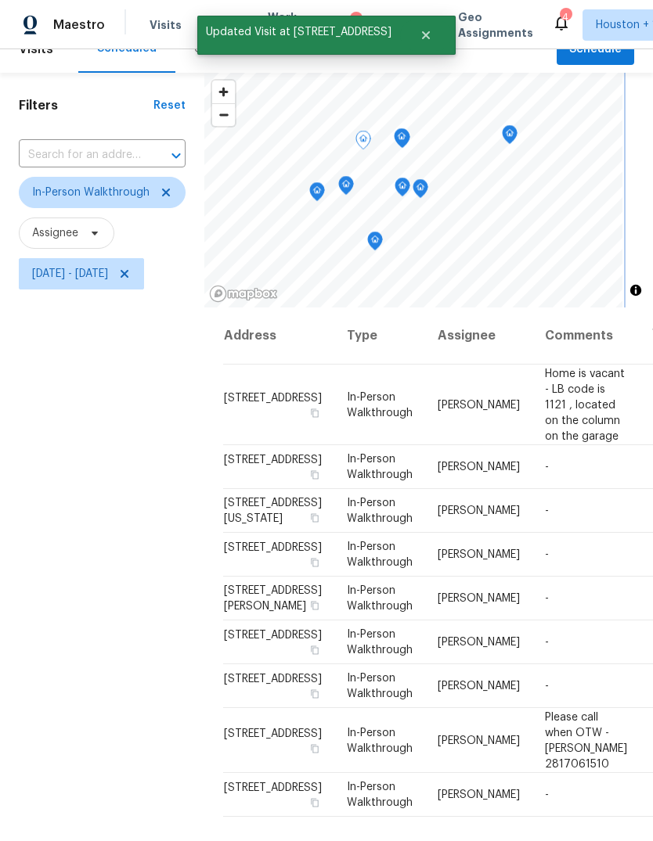
click at [324, 196] on icon "Map marker" at bounding box center [317, 192] width 14 height 18
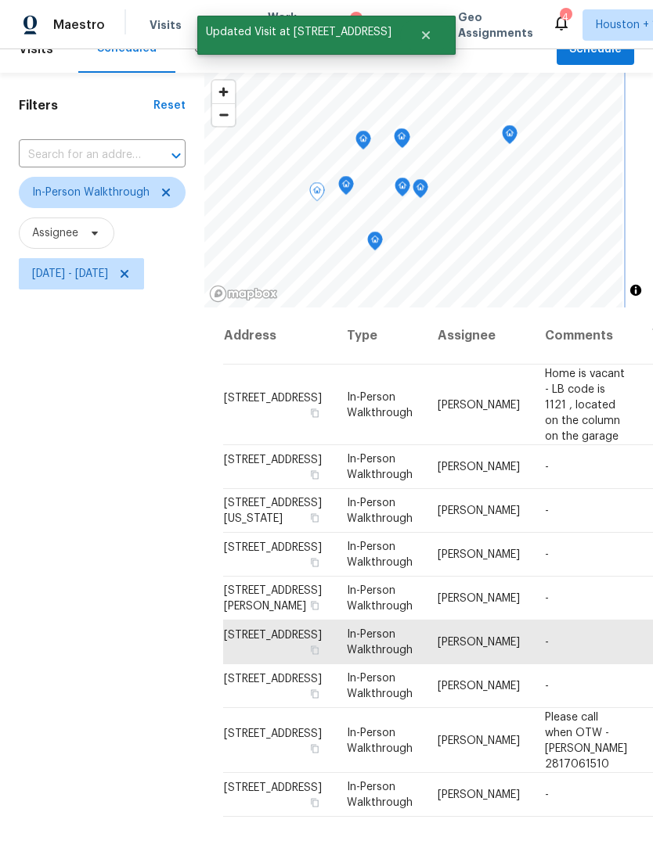
click at [348, 187] on icon "Map marker" at bounding box center [346, 185] width 5 height 4
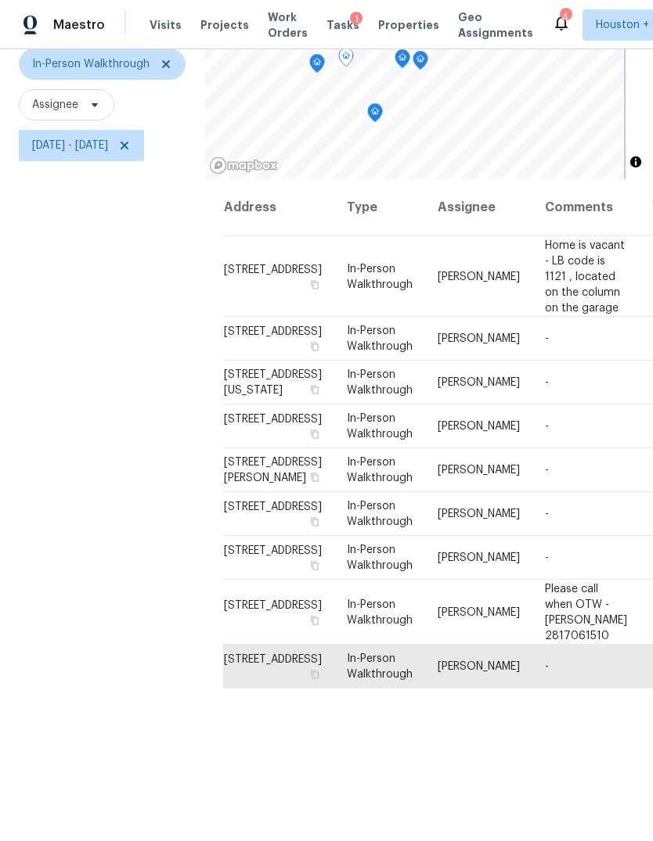
scroll to position [151, 0]
click at [382, 109] on icon "Map marker" at bounding box center [375, 114] width 14 height 18
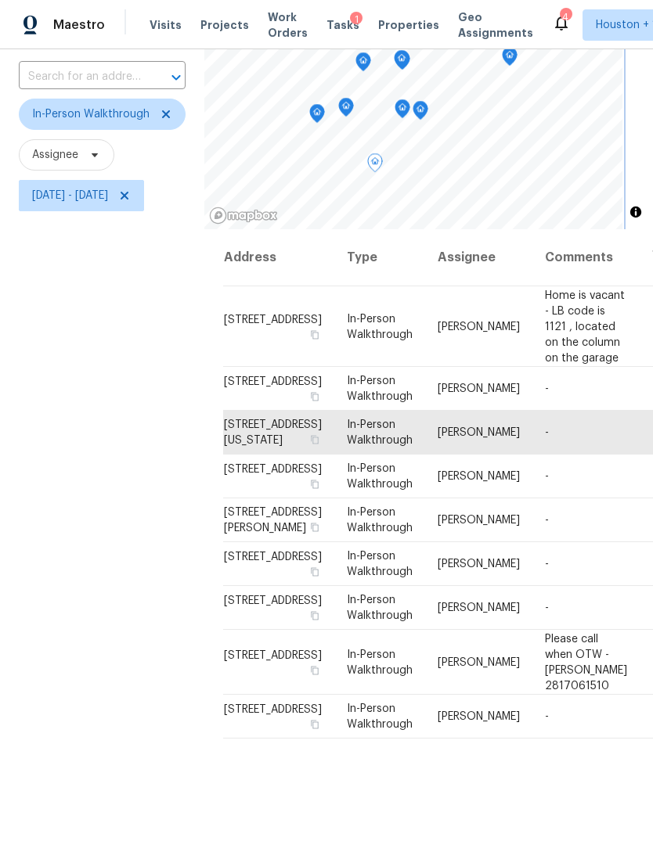
scroll to position [101, 0]
